Goal: Information Seeking & Learning: Learn about a topic

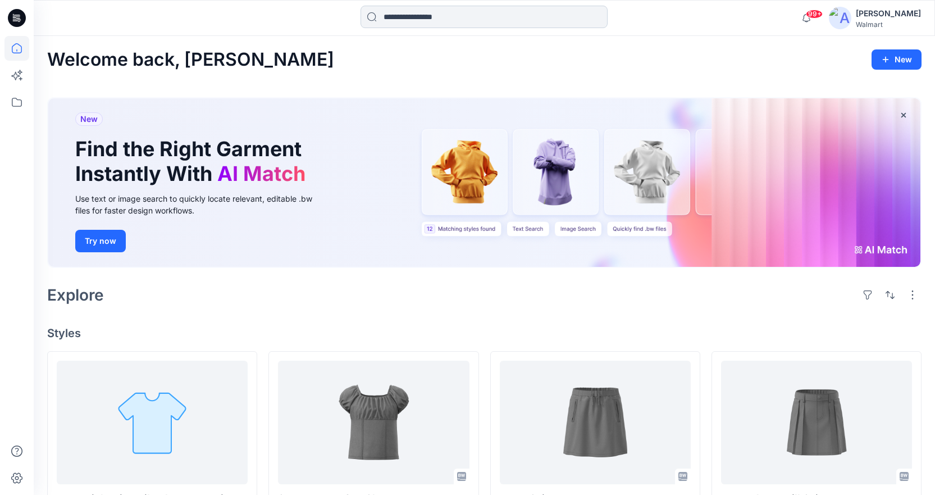
click at [458, 19] on input at bounding box center [484, 17] width 247 height 22
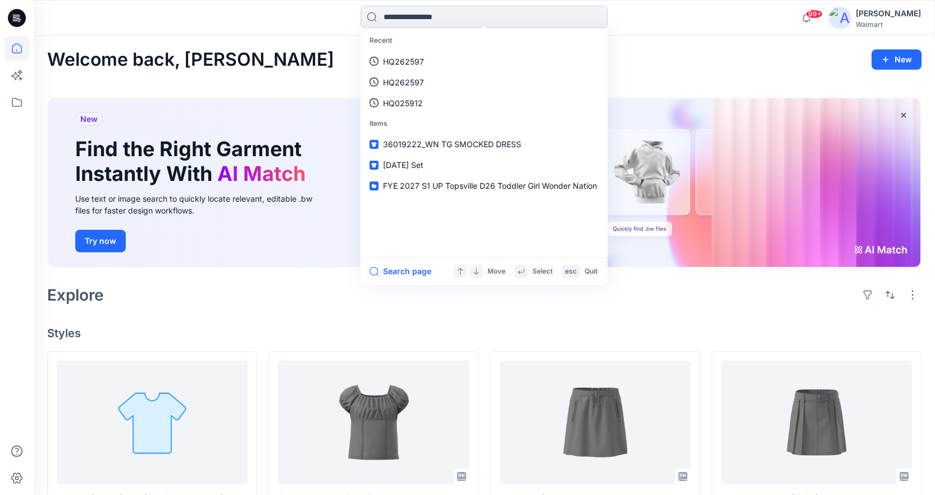
paste input "********"
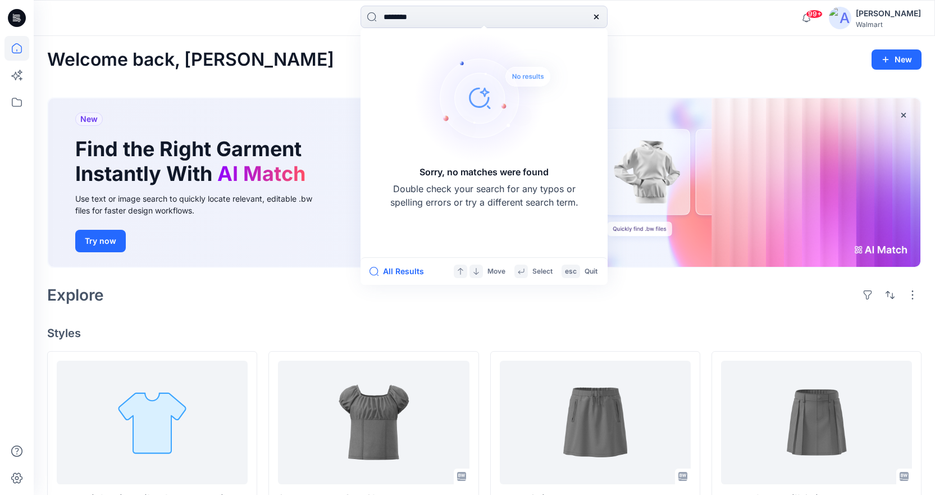
type input "********"
click at [492, 335] on h4 "Styles" at bounding box center [484, 332] width 874 height 13
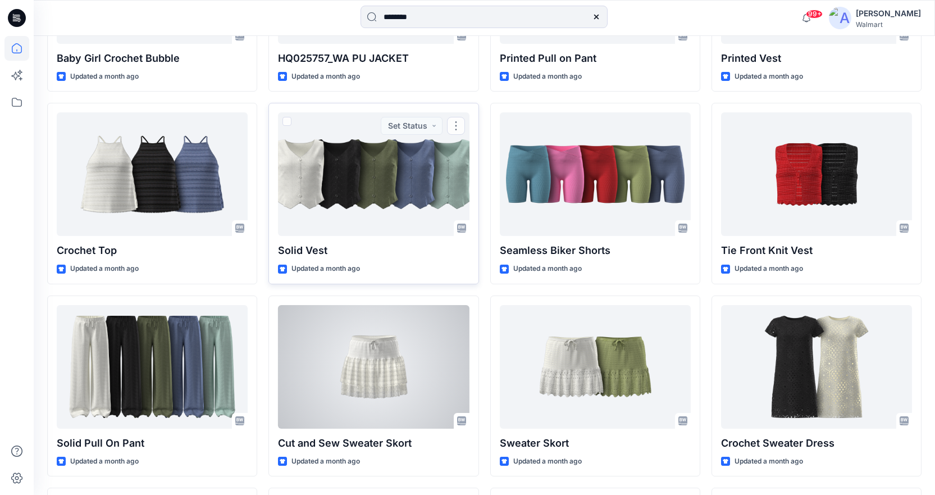
scroll to position [5470, 0]
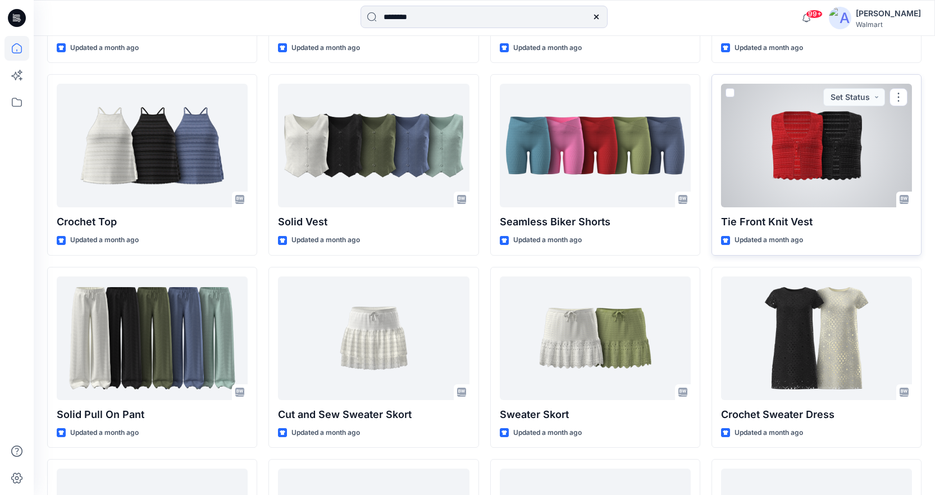
click at [806, 145] on div at bounding box center [816, 146] width 191 height 124
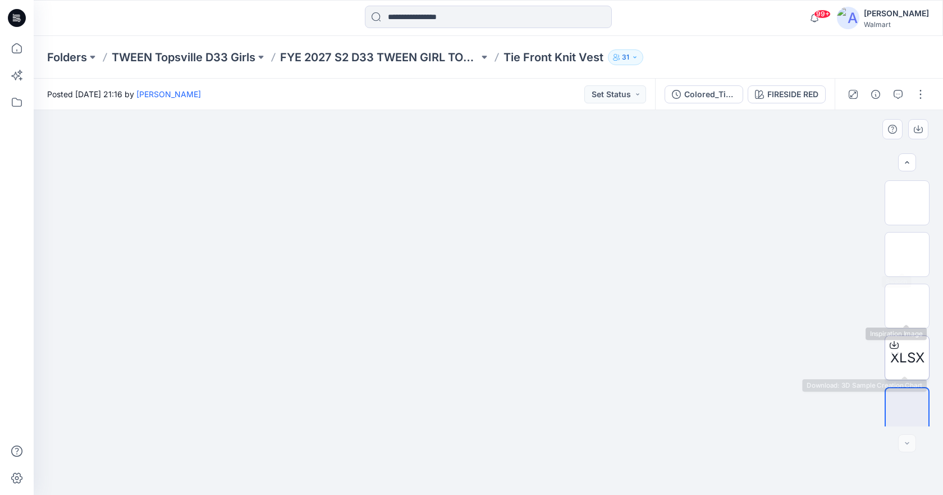
scroll to position [211, 0]
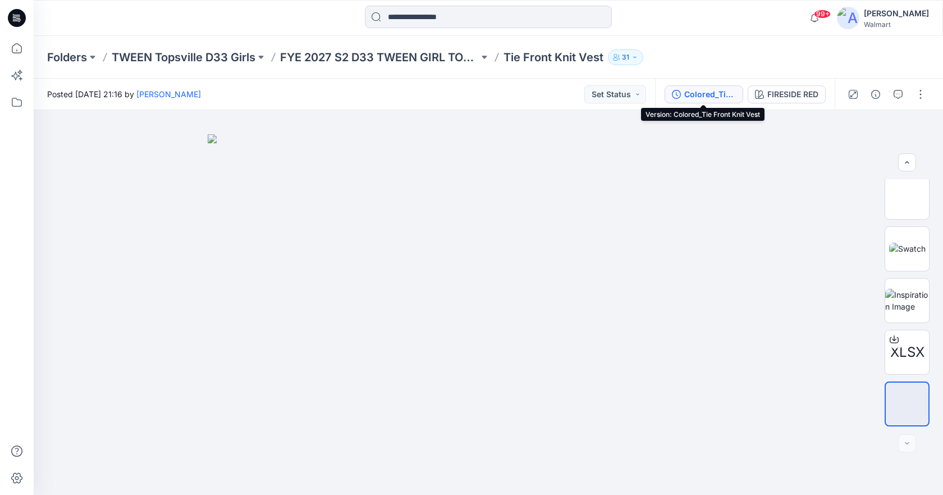
click at [706, 95] on div "Colored_Tie Front Knit Vest" at bounding box center [711, 94] width 52 height 12
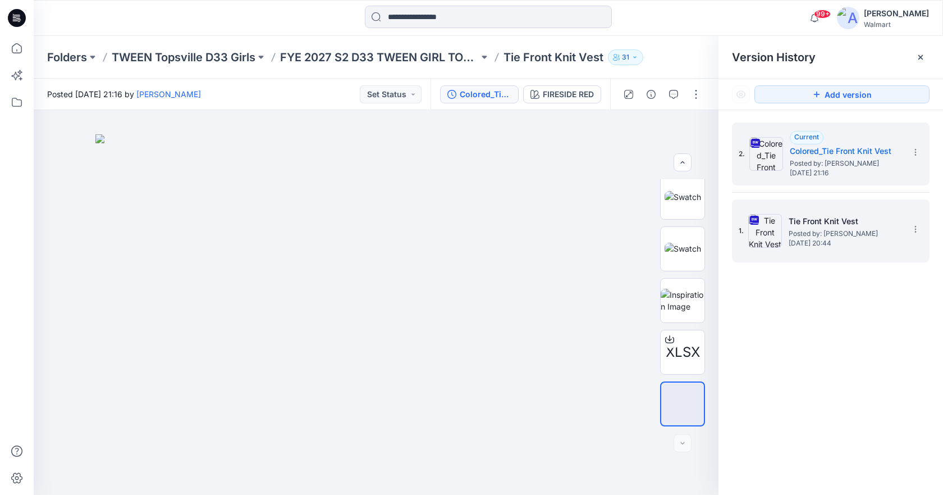
click at [809, 232] on span "Posted by: [PERSON_NAME]" at bounding box center [845, 233] width 112 height 11
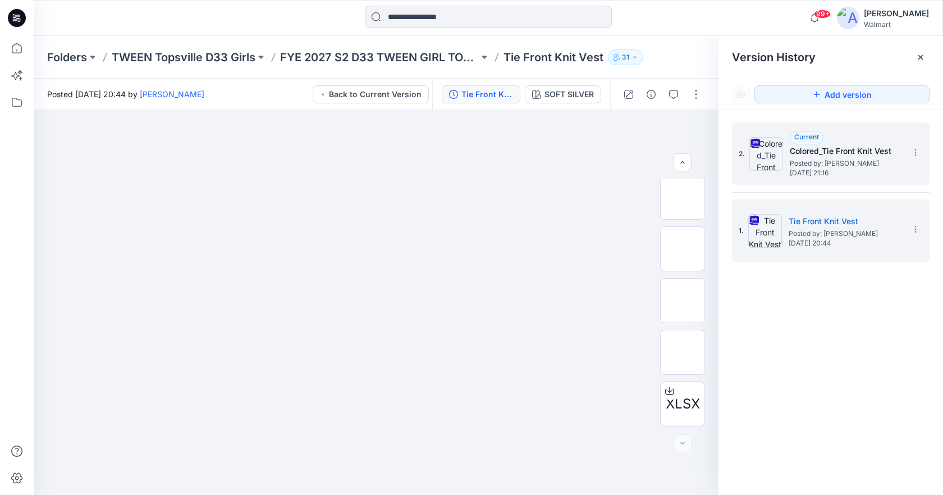
click at [858, 159] on span "Posted by: [PERSON_NAME]" at bounding box center [846, 163] width 112 height 11
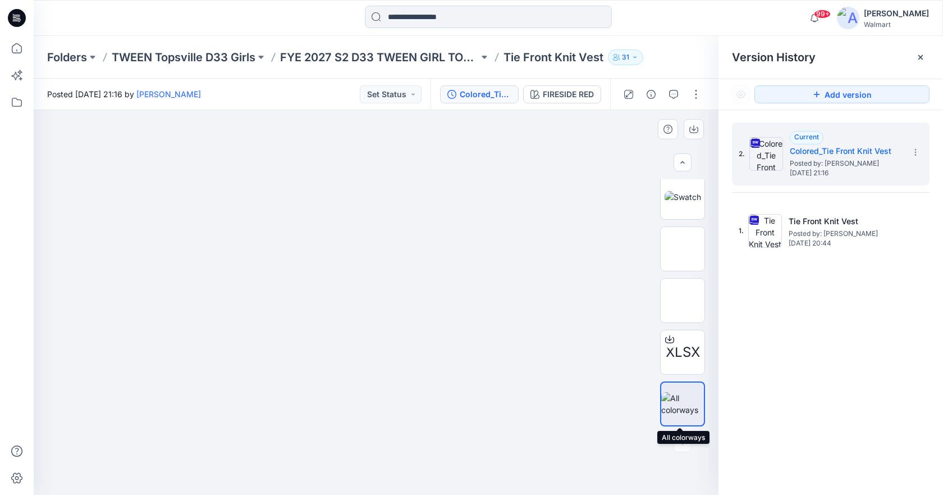
click at [683, 400] on img at bounding box center [683, 404] width 43 height 24
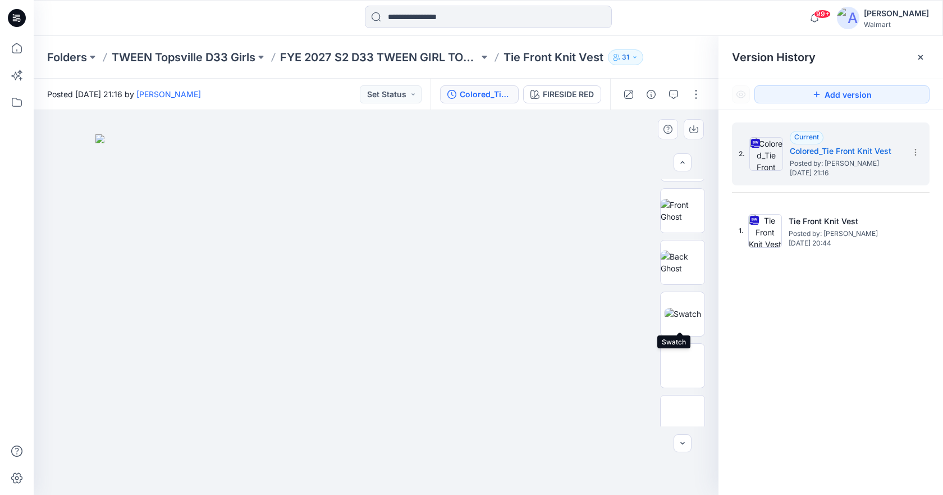
scroll to position [43, 0]
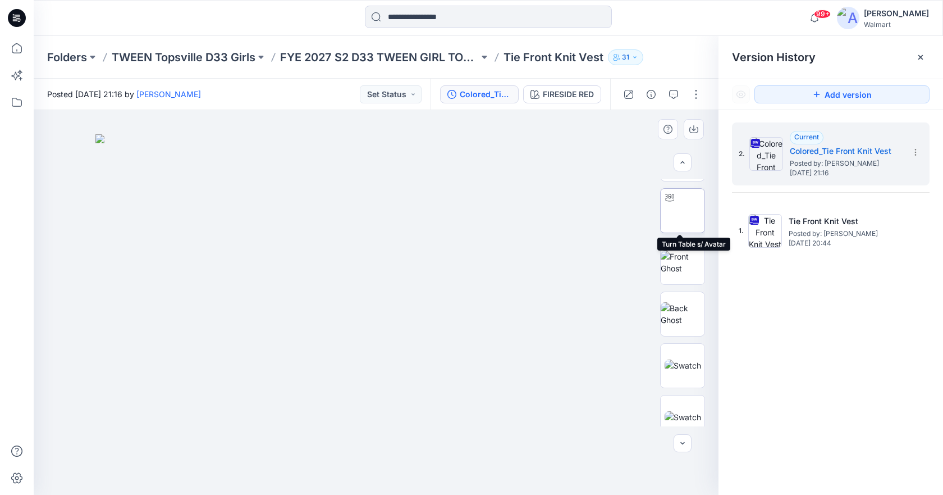
click at [683, 211] on img at bounding box center [683, 211] width 0 height 0
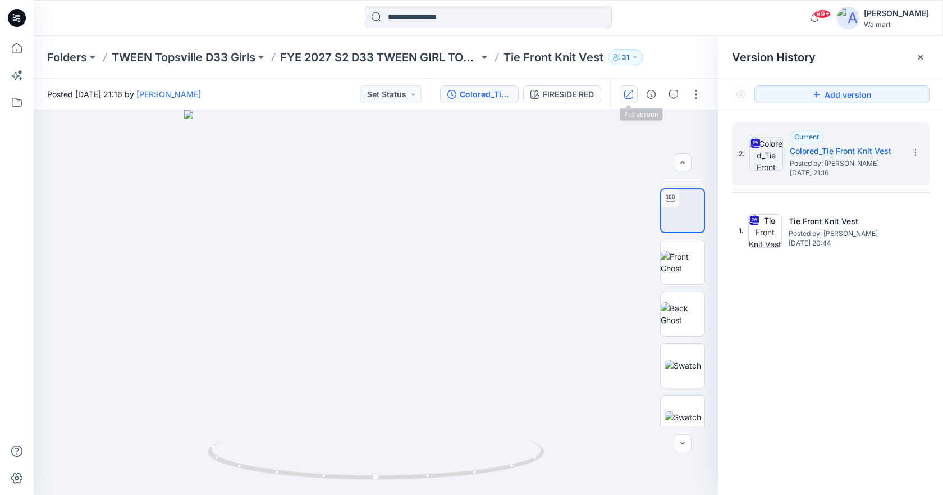
click at [629, 97] on icon "button" at bounding box center [628, 94] width 9 height 9
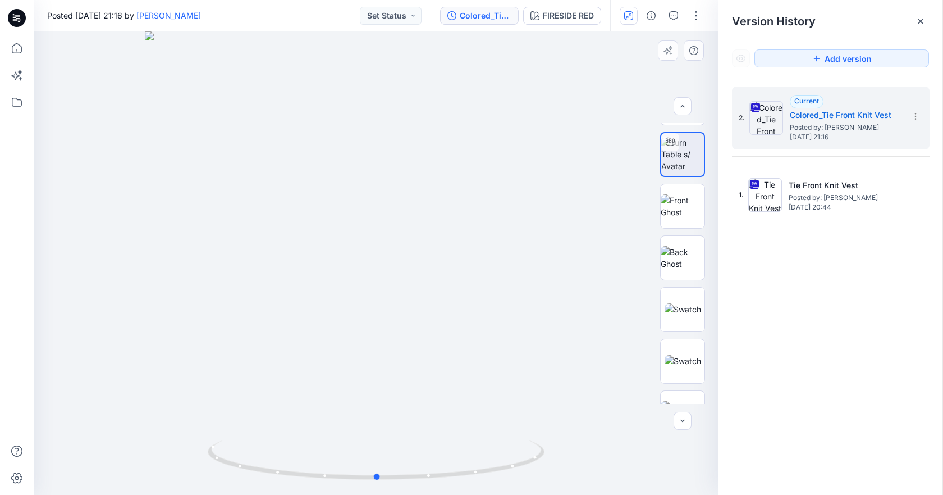
drag, startPoint x: 390, startPoint y: 280, endPoint x: 391, endPoint y: 228, distance: 51.7
click at [391, 228] on div at bounding box center [376, 262] width 685 height 463
click at [674, 194] on img at bounding box center [683, 206] width 44 height 24
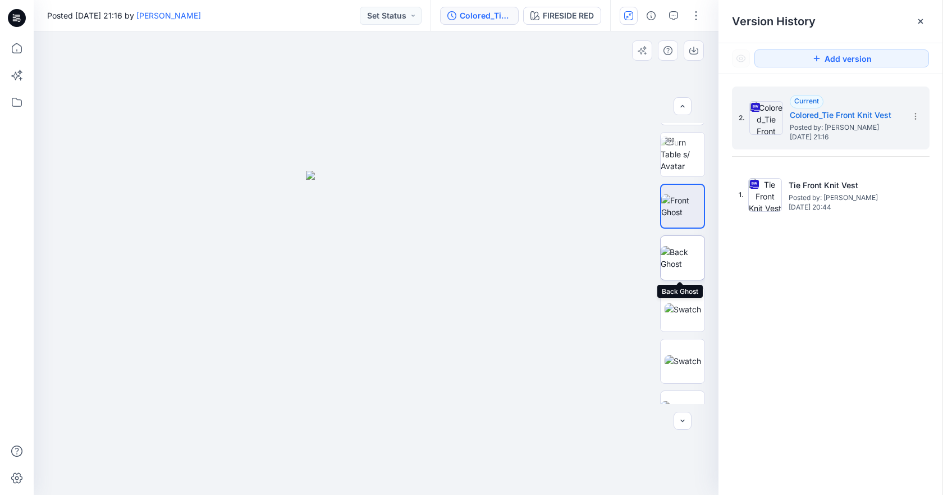
click at [681, 246] on img at bounding box center [683, 258] width 44 height 24
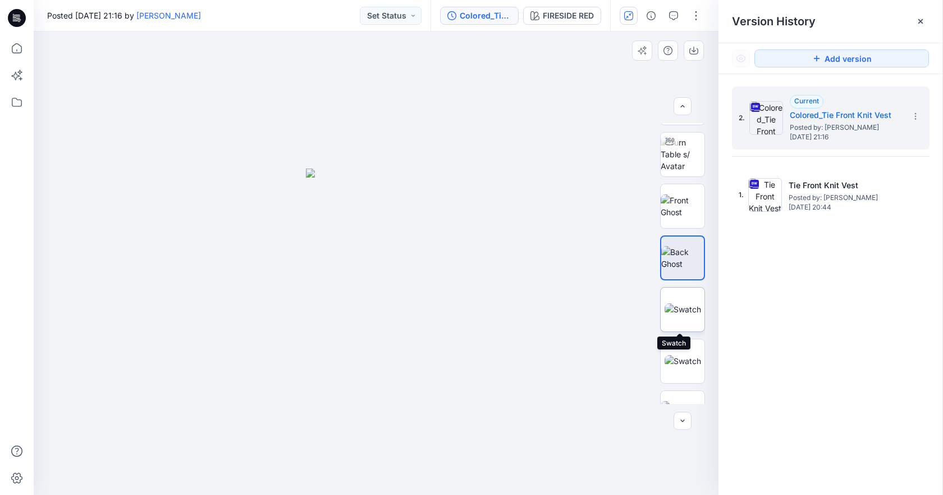
click at [669, 303] on img at bounding box center [683, 309] width 37 height 12
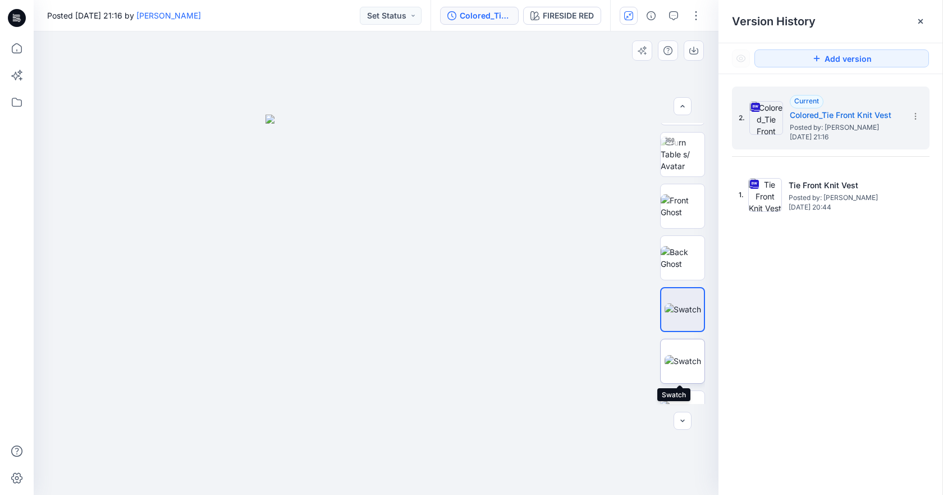
click at [690, 355] on img at bounding box center [683, 361] width 37 height 12
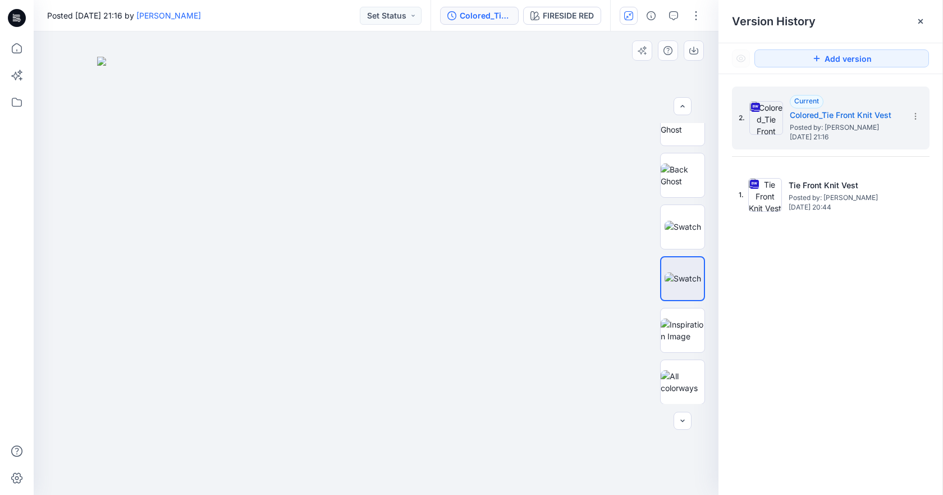
scroll to position [126, 0]
click at [689, 341] on img at bounding box center [683, 330] width 44 height 24
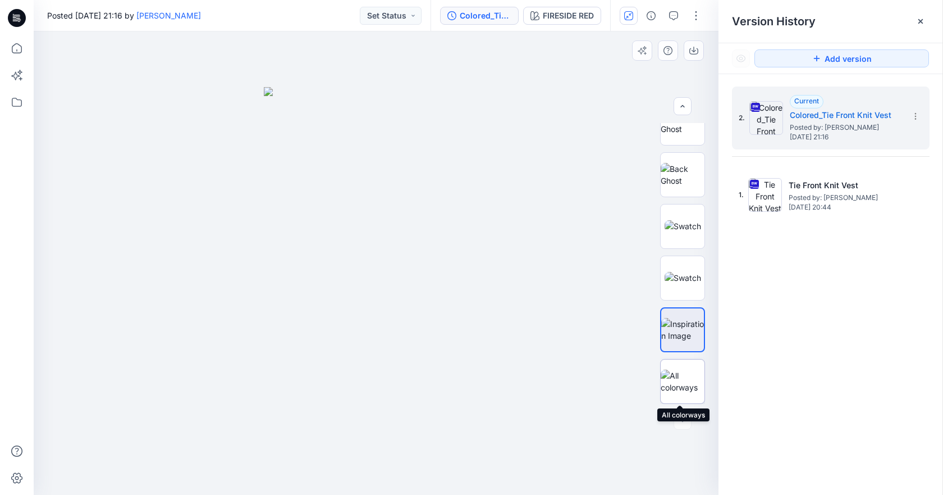
click at [685, 367] on div at bounding box center [682, 381] width 45 height 45
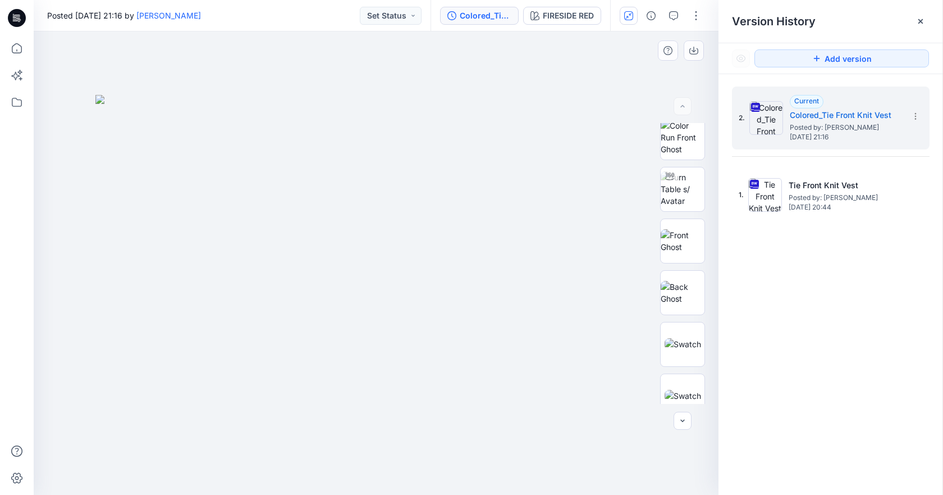
scroll to position [0, 0]
click at [690, 200] on img at bounding box center [683, 196] width 44 height 35
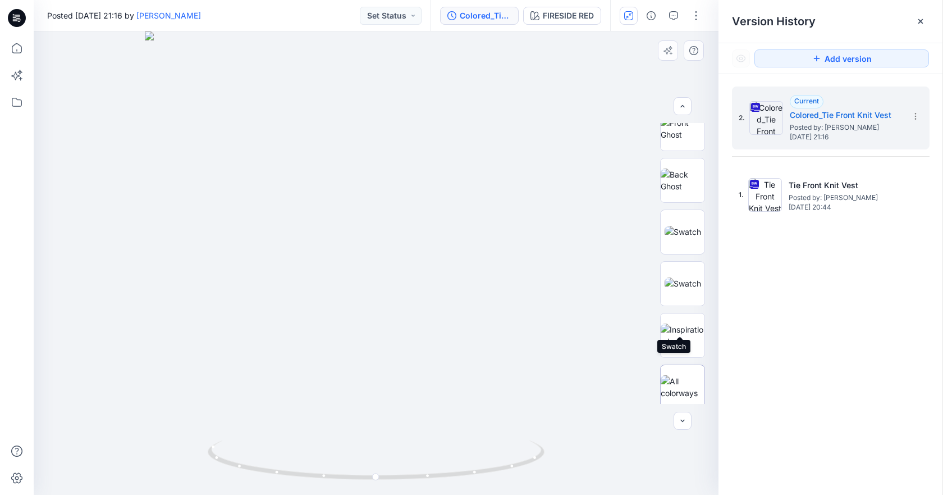
scroll to position [126, 0]
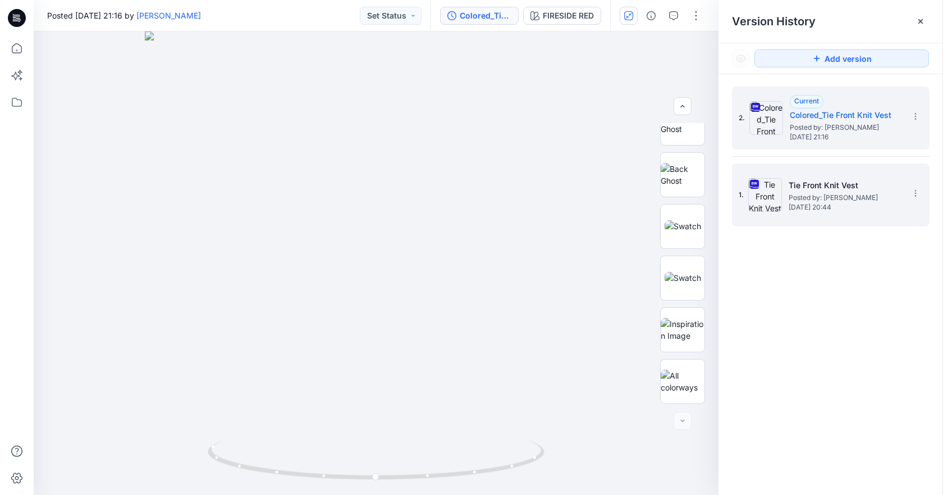
click at [822, 185] on h5 "Tie Front Knit Vest" at bounding box center [845, 185] width 112 height 13
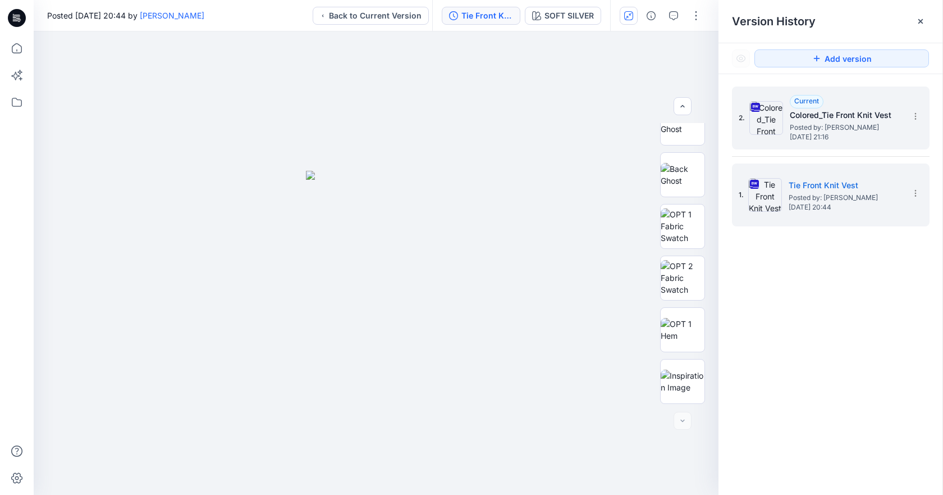
click at [827, 108] on div "Current Colored_Tie Front Knit Vest Posted by: [PERSON_NAME] [DATE] 21:16" at bounding box center [846, 118] width 112 height 46
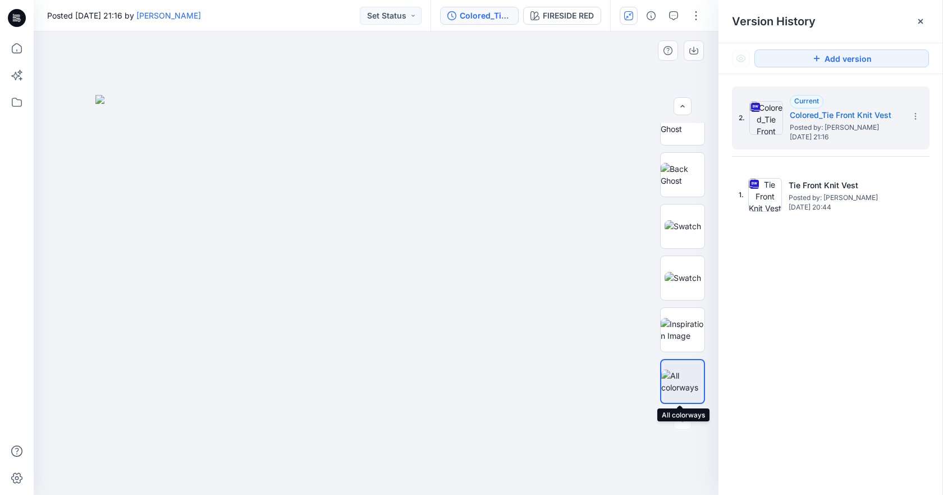
click at [671, 375] on img at bounding box center [683, 382] width 43 height 24
click at [676, 334] on img at bounding box center [683, 330] width 44 height 24
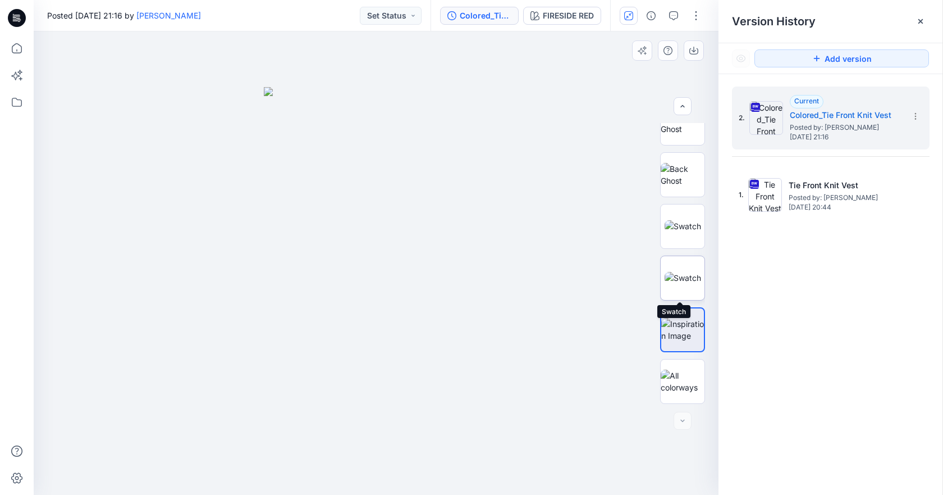
click at [681, 276] on img at bounding box center [683, 278] width 37 height 12
click at [679, 220] on img at bounding box center [683, 226] width 37 height 12
click at [679, 170] on img at bounding box center [683, 175] width 44 height 24
click at [682, 133] on img at bounding box center [683, 123] width 44 height 24
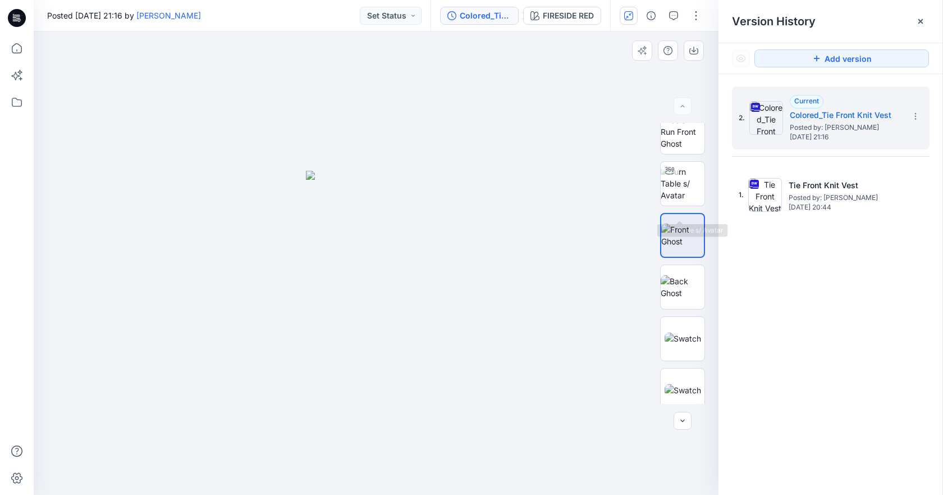
scroll to position [0, 0]
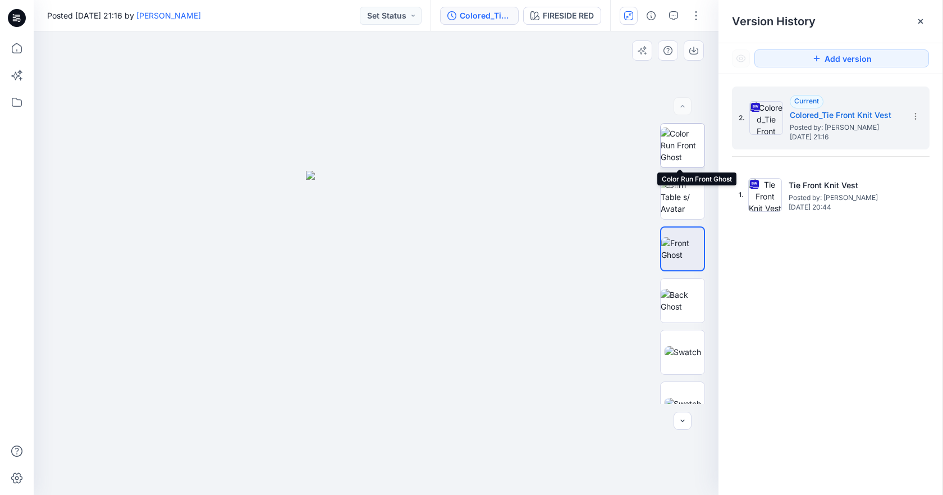
click at [687, 157] on img at bounding box center [683, 144] width 44 height 35
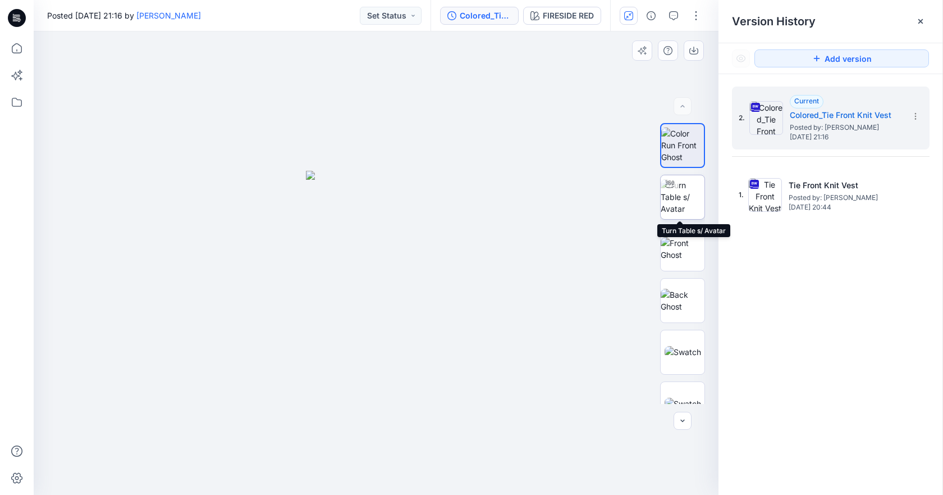
click at [688, 195] on img at bounding box center [683, 196] width 44 height 35
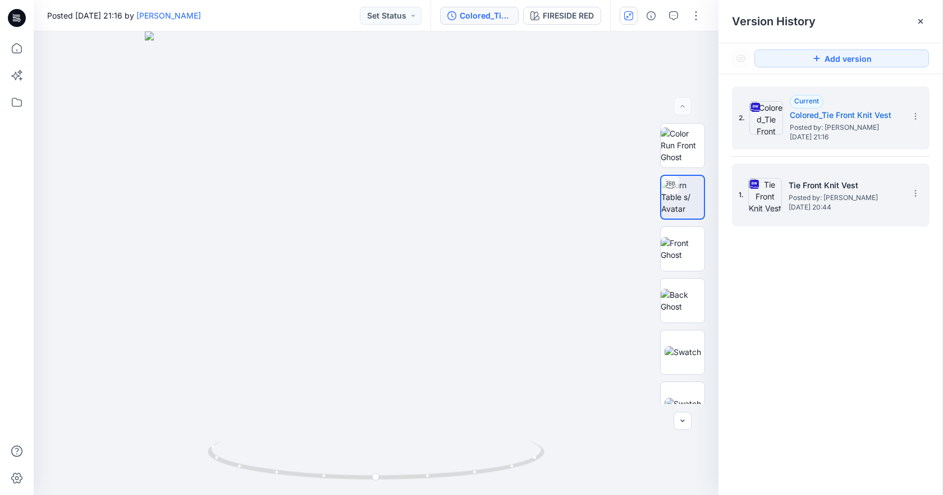
click at [806, 192] on span "Posted by: [PERSON_NAME]" at bounding box center [845, 197] width 112 height 11
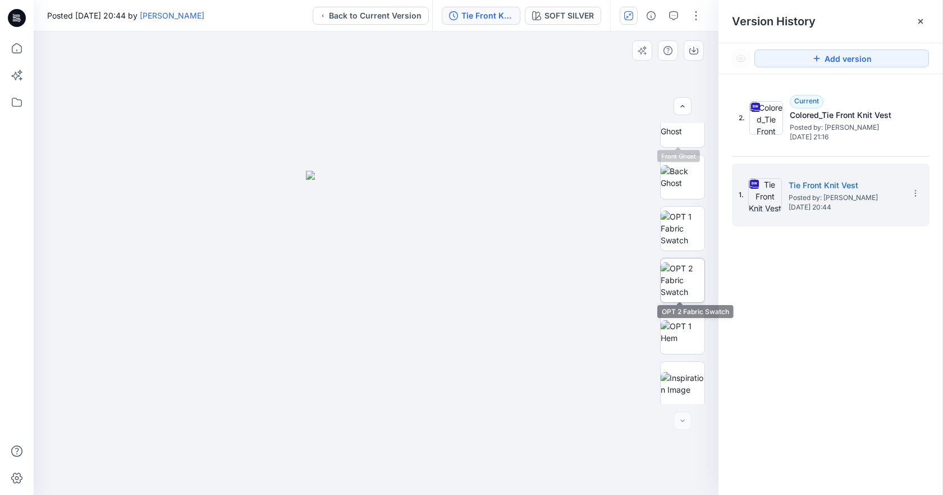
scroll to position [126, 0]
click at [668, 393] on img at bounding box center [683, 382] width 44 height 24
click at [685, 340] on img at bounding box center [683, 330] width 44 height 24
click at [684, 273] on img at bounding box center [683, 277] width 44 height 35
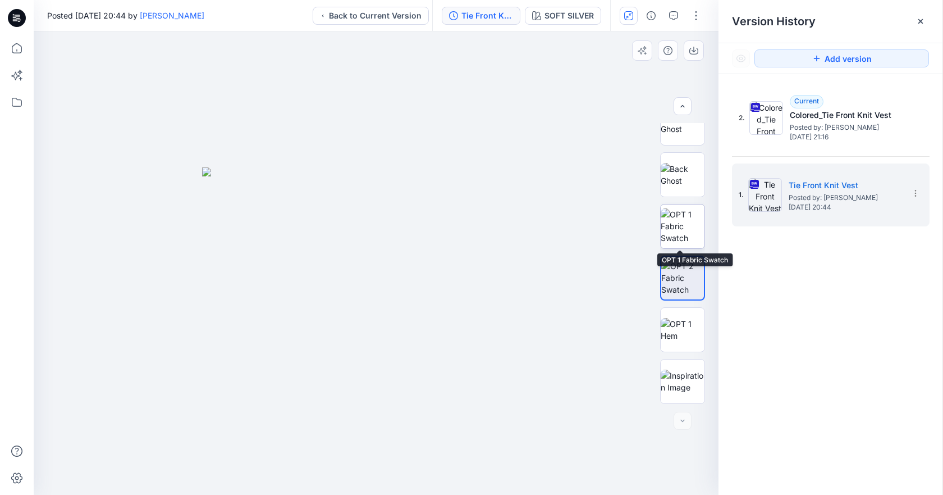
click at [678, 225] on img at bounding box center [683, 225] width 44 height 35
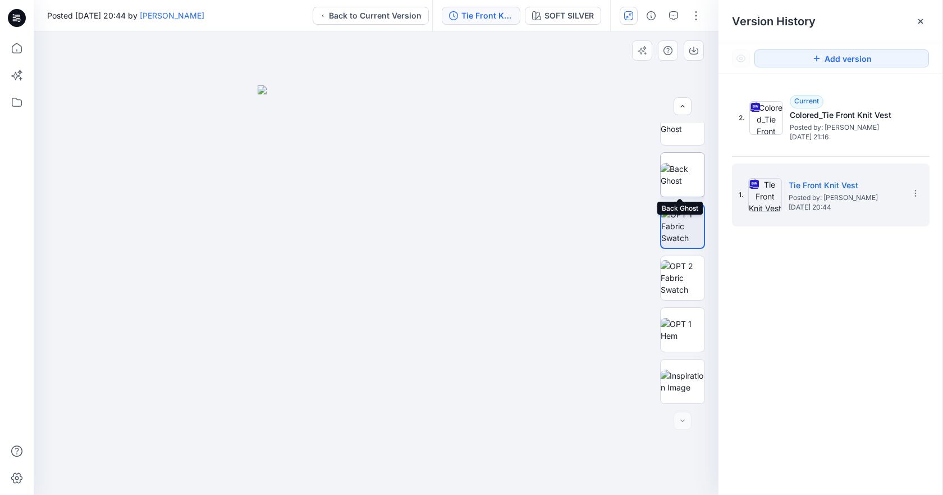
click at [681, 170] on img at bounding box center [683, 175] width 44 height 24
click at [683, 129] on img at bounding box center [683, 123] width 44 height 24
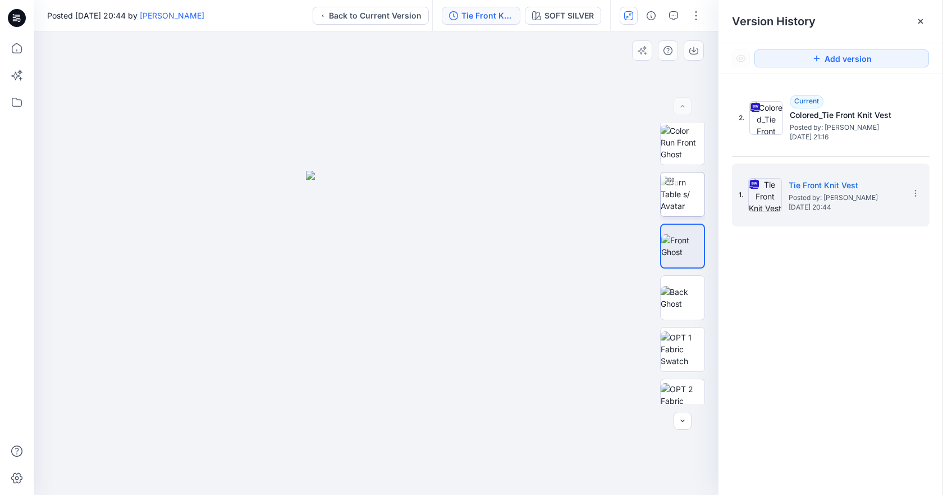
scroll to position [0, 0]
click at [682, 193] on img at bounding box center [683, 196] width 44 height 35
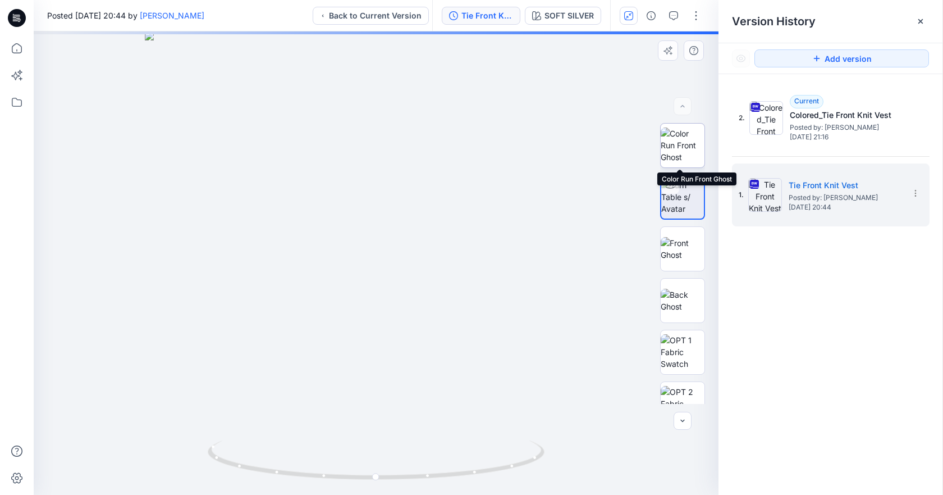
click at [682, 139] on img at bounding box center [683, 144] width 44 height 35
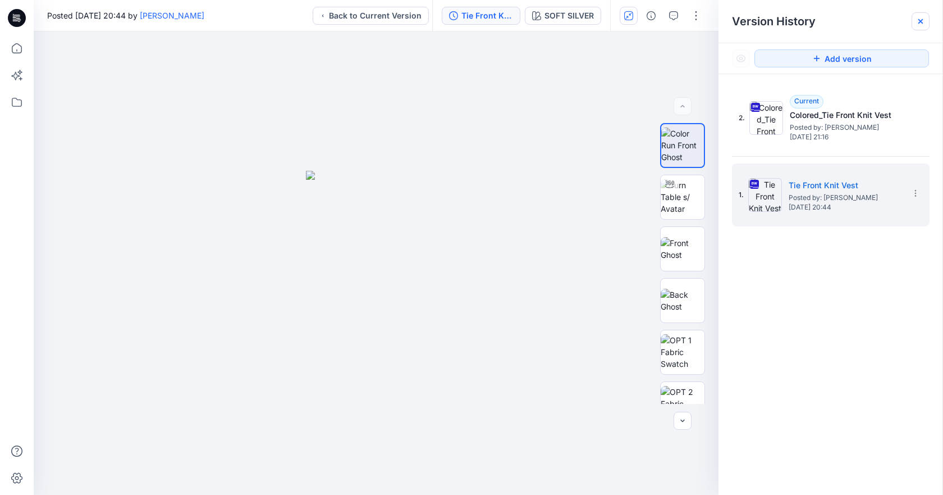
click at [923, 13] on div at bounding box center [921, 21] width 18 height 18
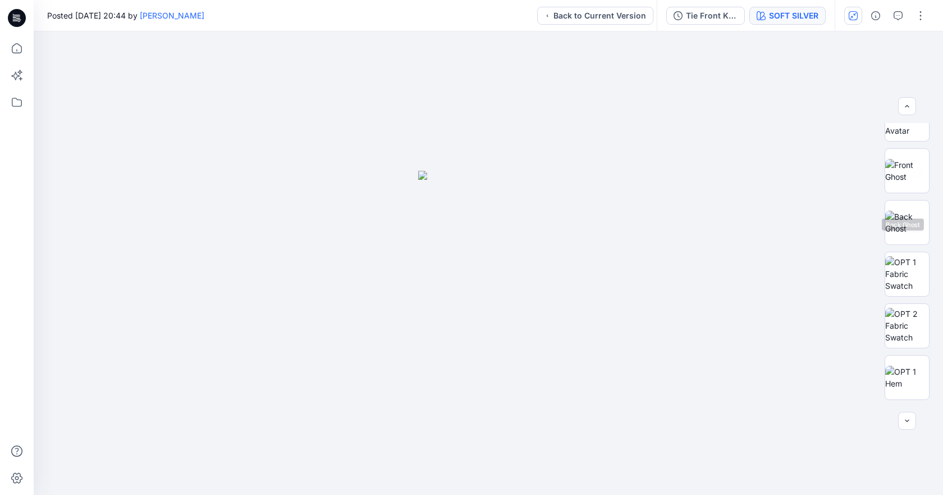
scroll to position [112, 0]
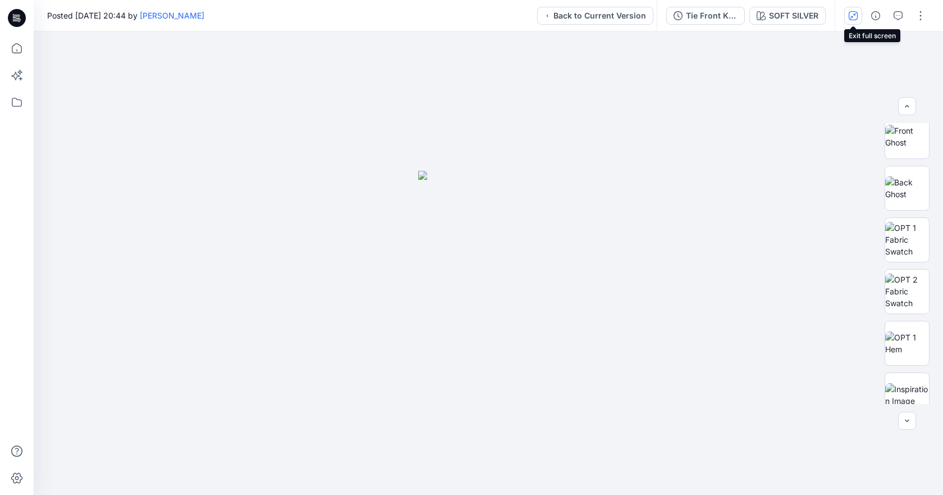
click at [850, 12] on icon "button" at bounding box center [853, 15] width 9 height 9
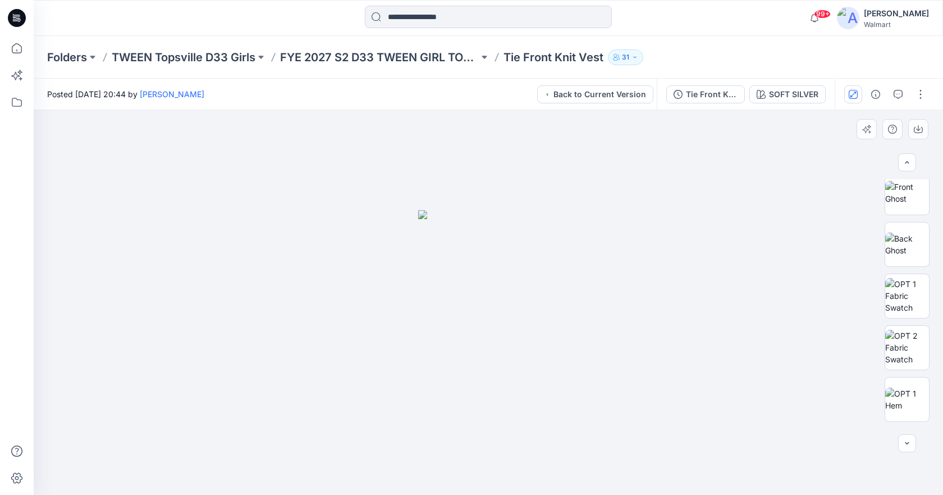
scroll to position [211, 0]
click at [695, 92] on div "Tie Front Knit Vest" at bounding box center [712, 94] width 52 height 12
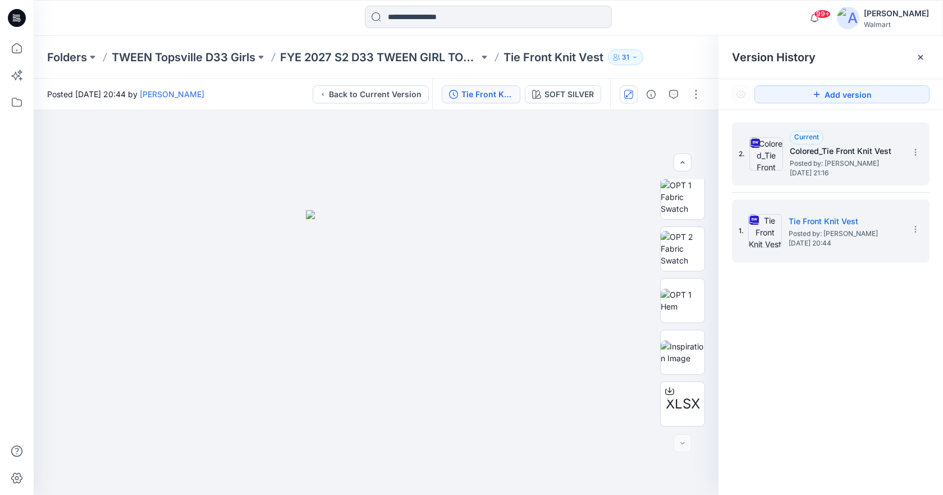
click at [786, 160] on div "2. Current Colored_Tie Front Knit Vest Posted by: [PERSON_NAME] [DATE] 21:16" at bounding box center [823, 154] width 168 height 54
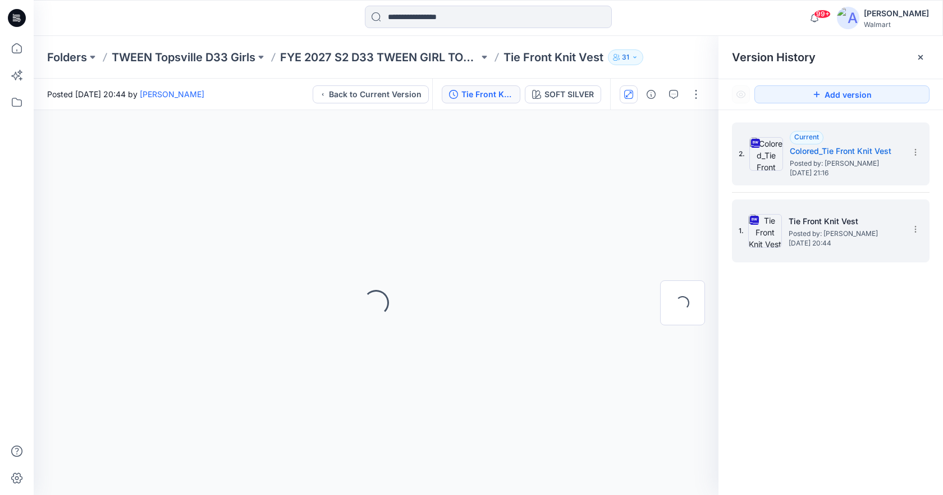
scroll to position [0, 0]
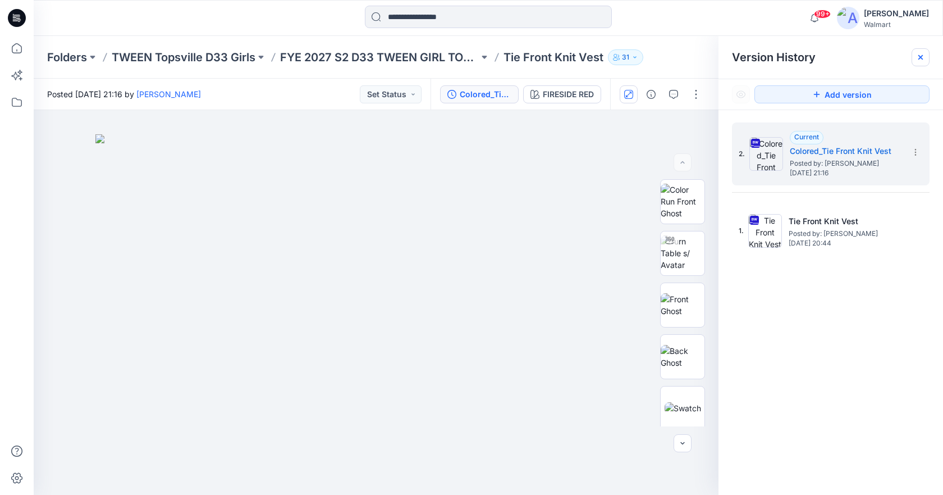
click at [918, 56] on icon at bounding box center [920, 57] width 9 height 9
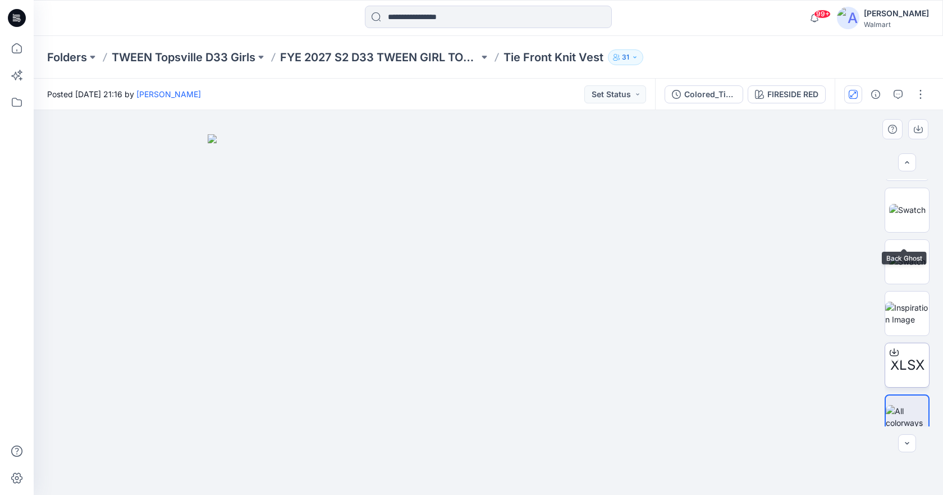
scroll to position [211, 0]
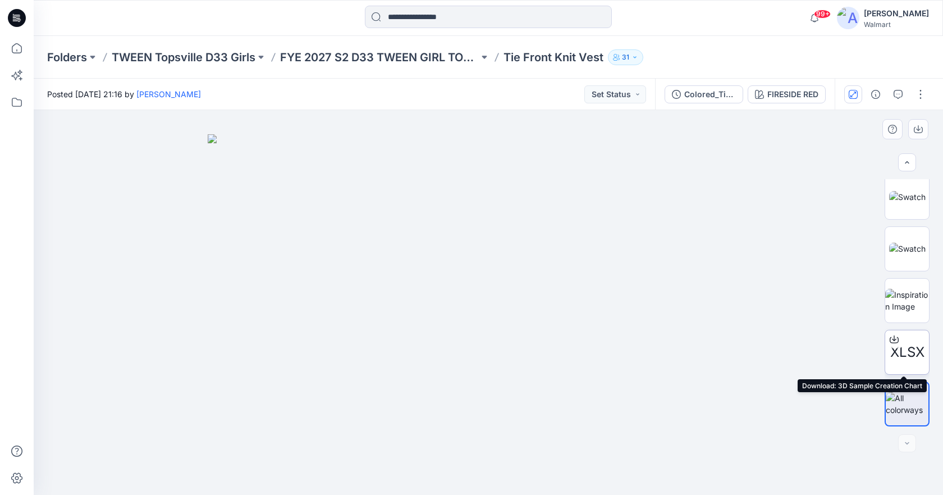
click at [906, 345] on span "XLSX" at bounding box center [908, 352] width 34 height 20
click at [918, 305] on img at bounding box center [908, 301] width 44 height 24
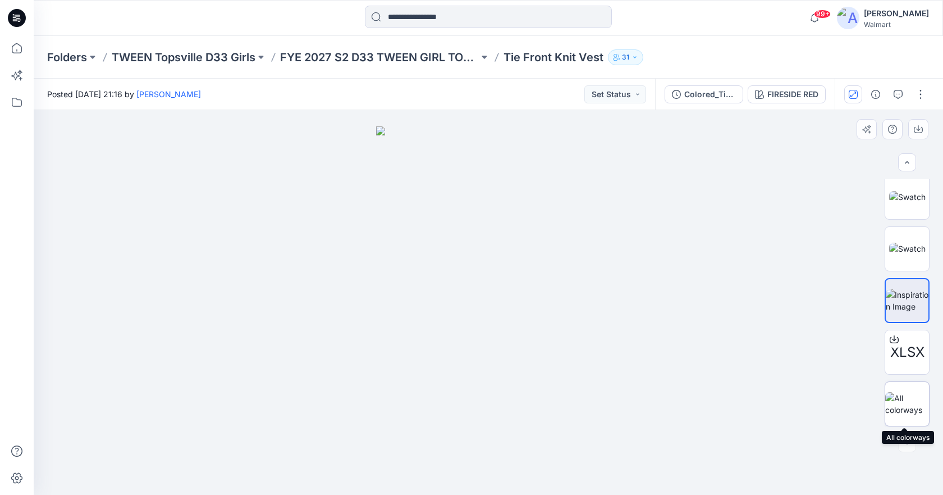
click at [923, 410] on img at bounding box center [908, 404] width 44 height 24
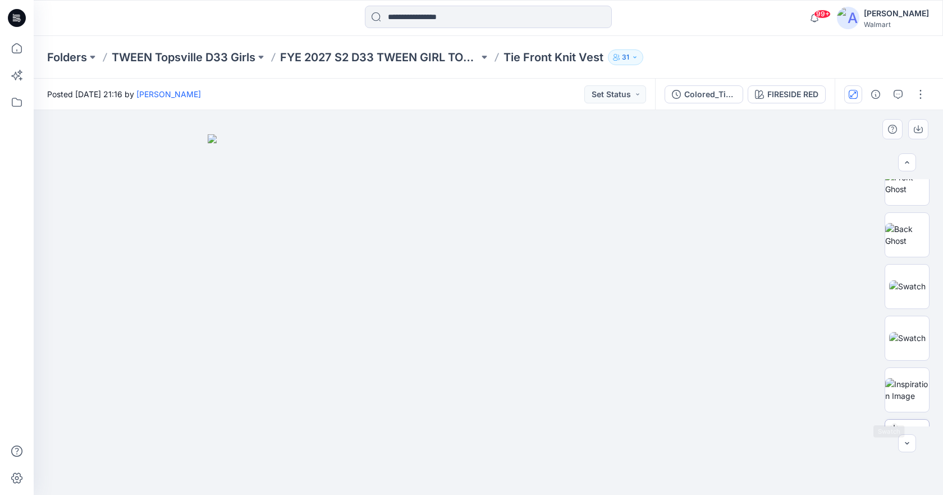
scroll to position [0, 0]
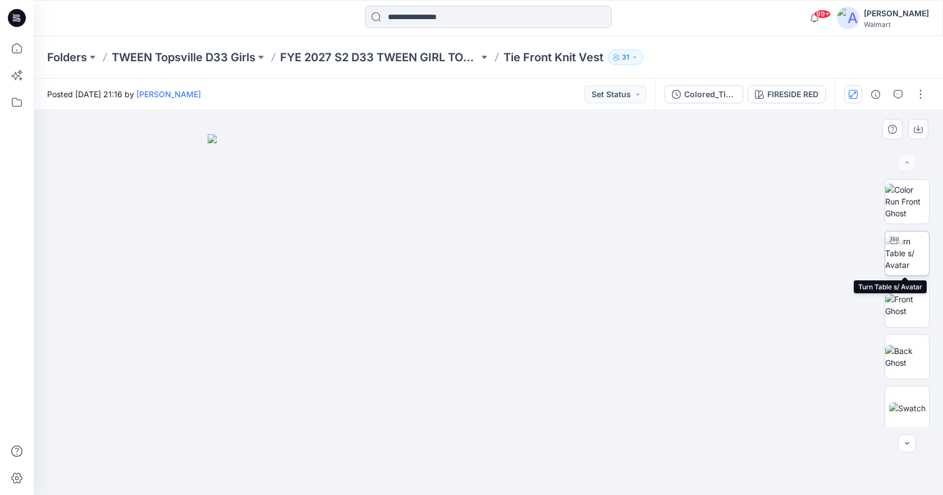
click at [903, 253] on img at bounding box center [908, 252] width 44 height 35
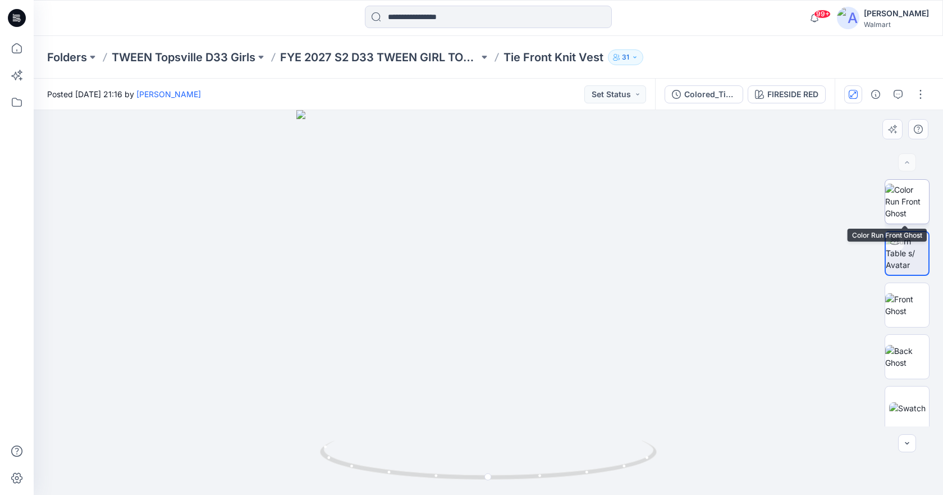
click at [904, 215] on img at bounding box center [908, 201] width 44 height 35
